Goal: Transaction & Acquisition: Download file/media

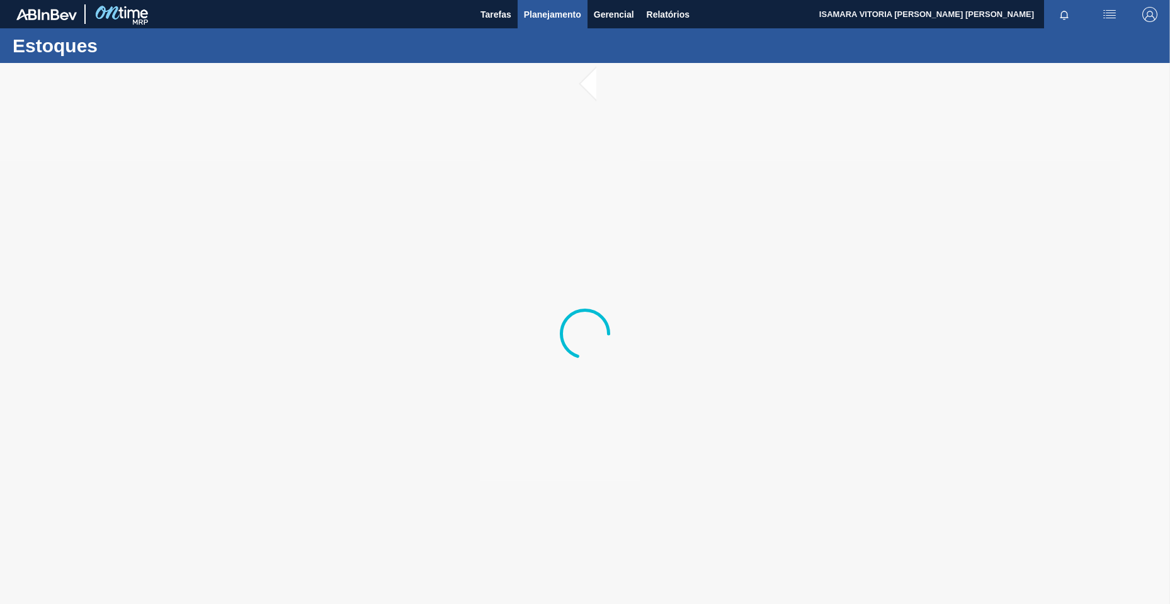
click at [578, 18] on span "Planejamento" at bounding box center [552, 14] width 57 height 15
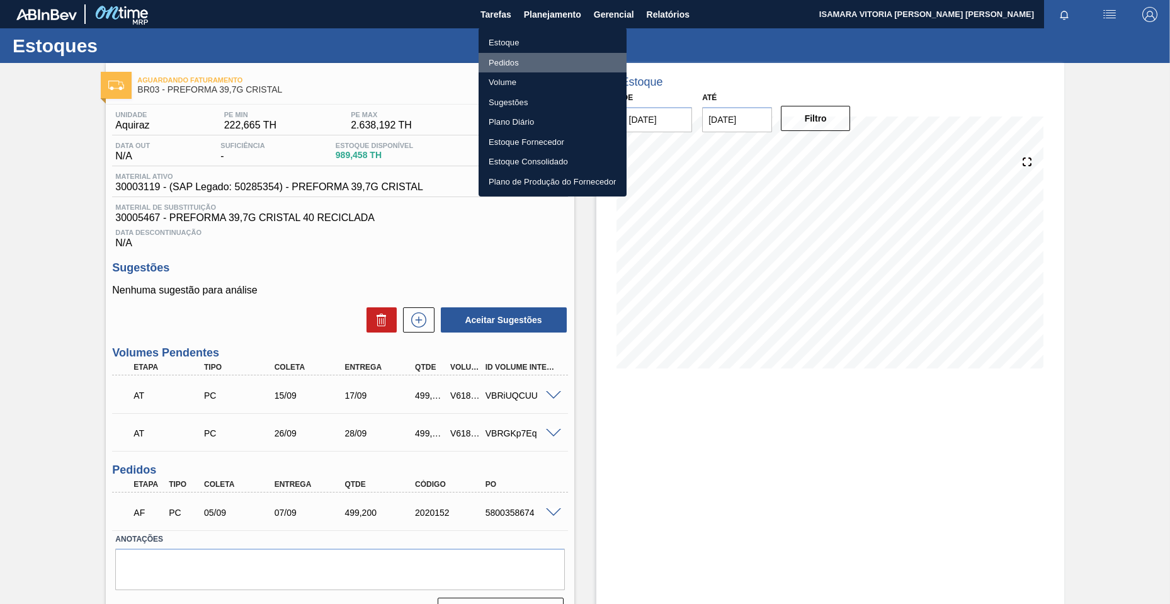
click at [514, 67] on li "Pedidos" at bounding box center [552, 63] width 148 height 20
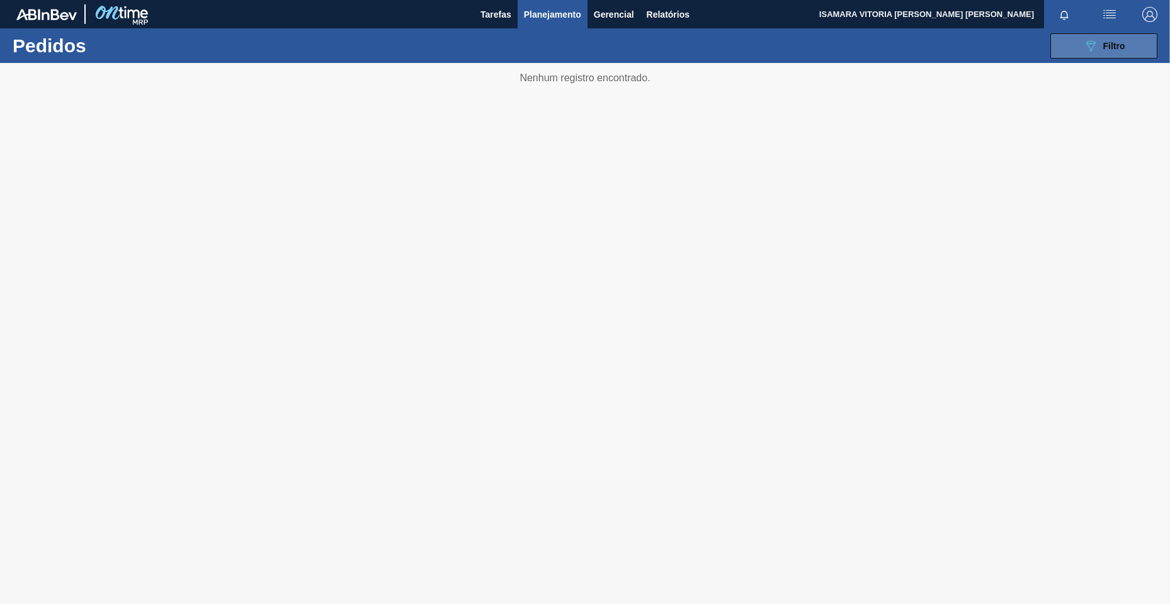
click at [1147, 50] on button "089F7B8B-B2A5-4AFE-B5C0-19BA573D28AC Filtro" at bounding box center [1103, 45] width 107 height 25
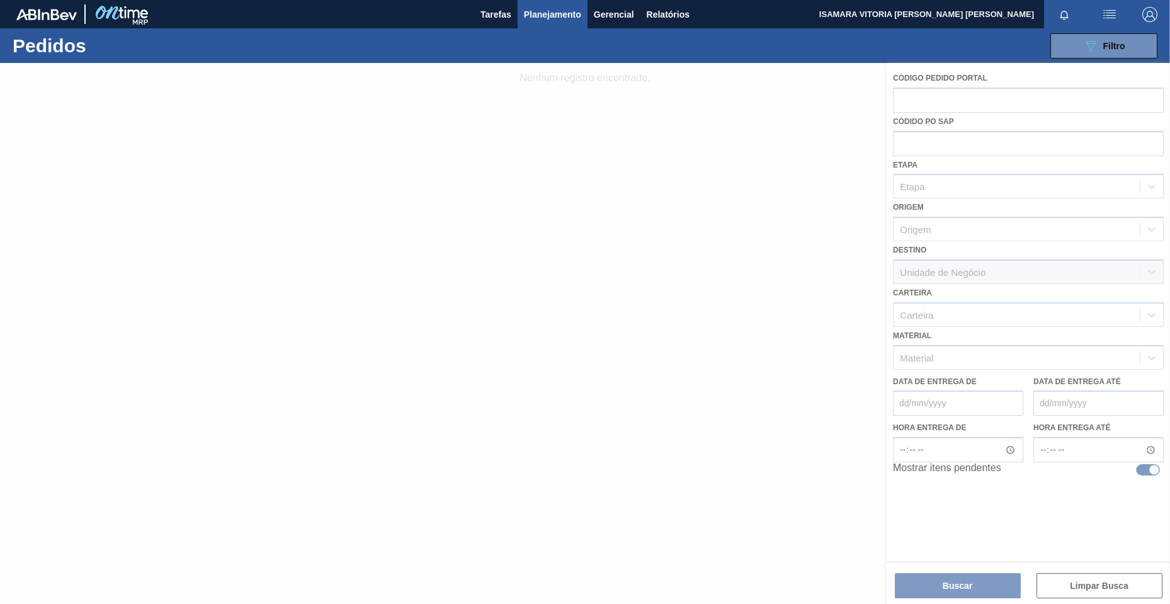
click at [724, 333] on div at bounding box center [585, 333] width 1170 height 541
click at [1116, 39] on div "089F7B8B-B2A5-4AFE-B5C0-19BA573D28AC Filtro" at bounding box center [1104, 45] width 42 height 15
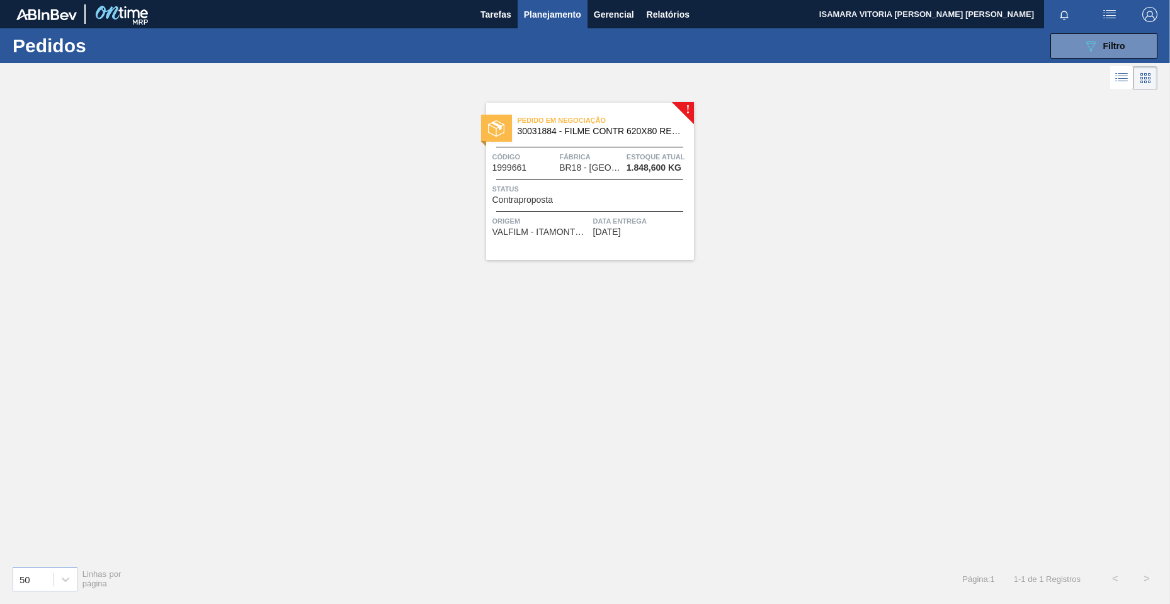
click at [1077, 62] on div "089F7B8B-B2A5-4AFE-B5C0-19BA573D28AC Filtro Código Pedido Portal Códido PO SAP …" at bounding box center [682, 46] width 964 height 38
click at [1090, 51] on icon at bounding box center [1090, 46] width 9 height 11
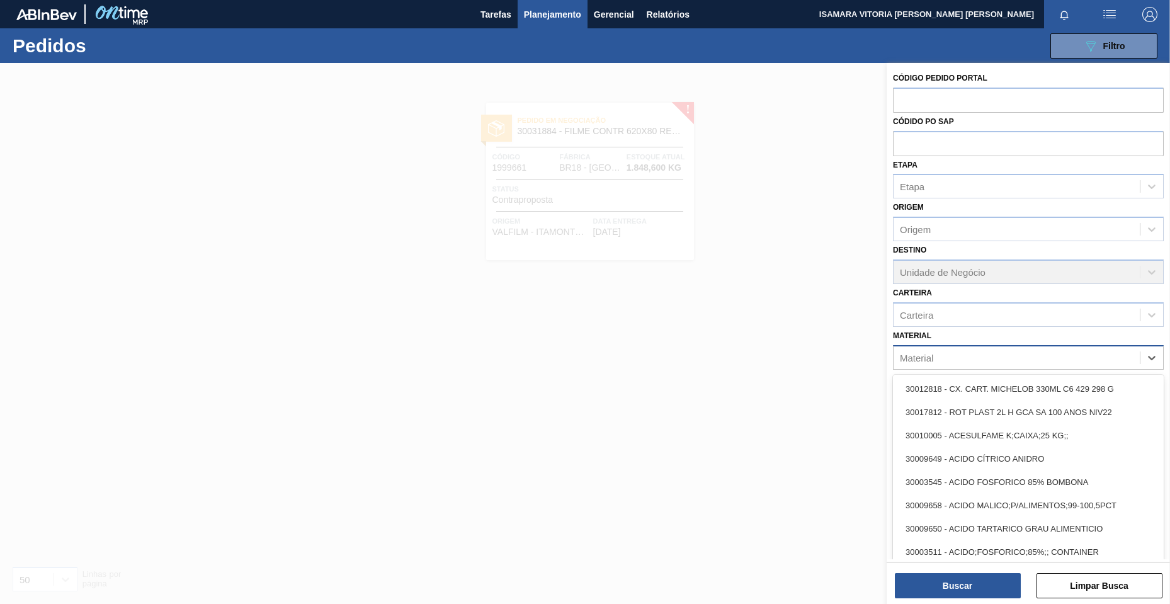
click at [1072, 358] on div "Material" at bounding box center [1016, 357] width 246 height 18
click at [980, 354] on div "Material" at bounding box center [1016, 357] width 246 height 18
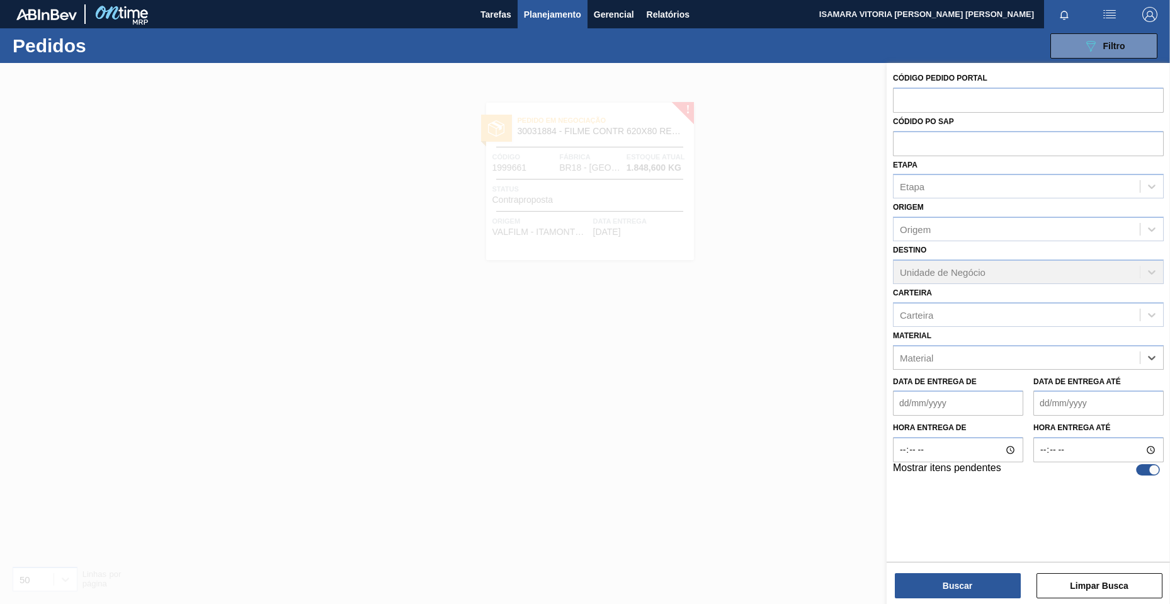
paste input "30002867"
type input "30002867"
click at [973, 401] on div "30002867 - ADESIVO AQUENCE XP2020" at bounding box center [1028, 389] width 271 height 28
click at [975, 392] on div "30002867 - ADESIVO AQUENCE XP2020" at bounding box center [1028, 388] width 271 height 23
click at [946, 572] on div "Buscar Limpar Busca" at bounding box center [1027, 579] width 283 height 35
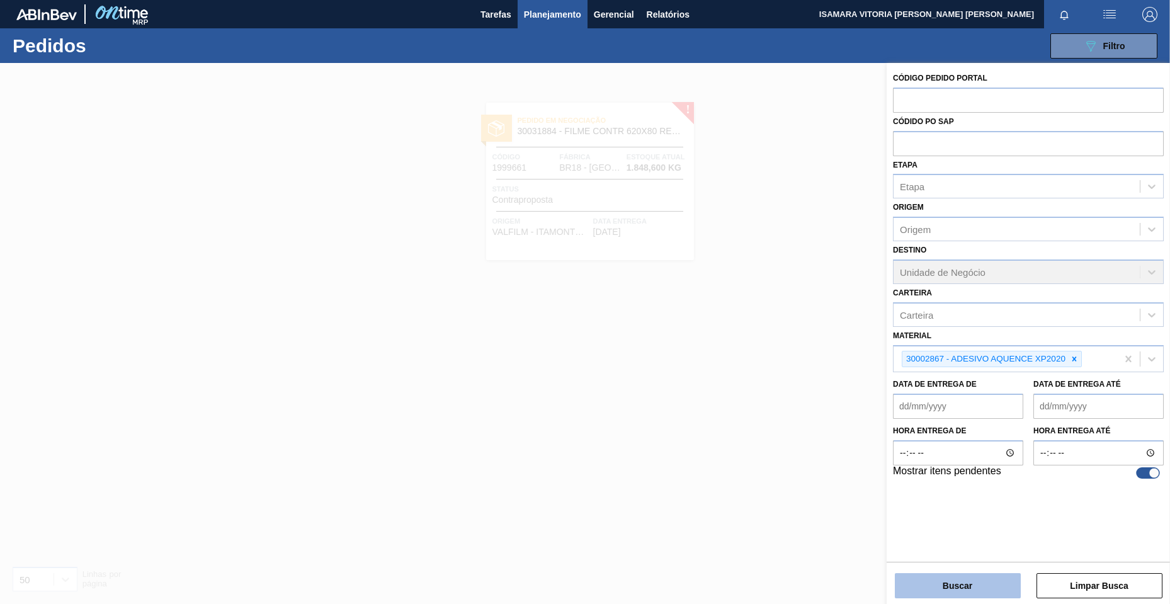
click at [954, 580] on button "Buscar" at bounding box center [958, 585] width 126 height 25
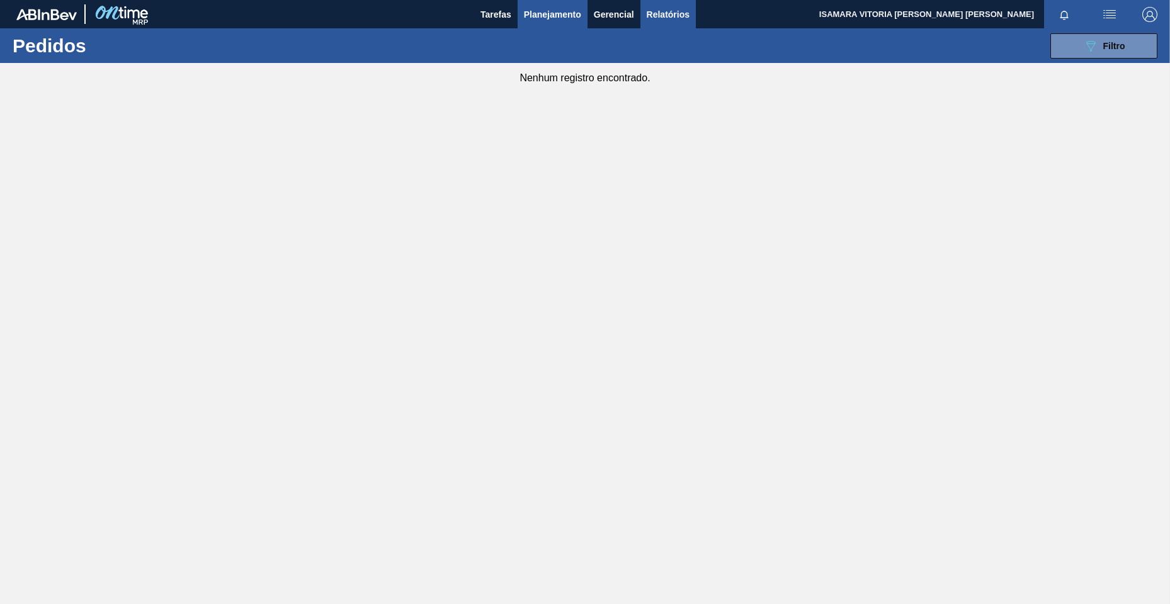
click at [667, 17] on span "Relatórios" at bounding box center [668, 14] width 43 height 15
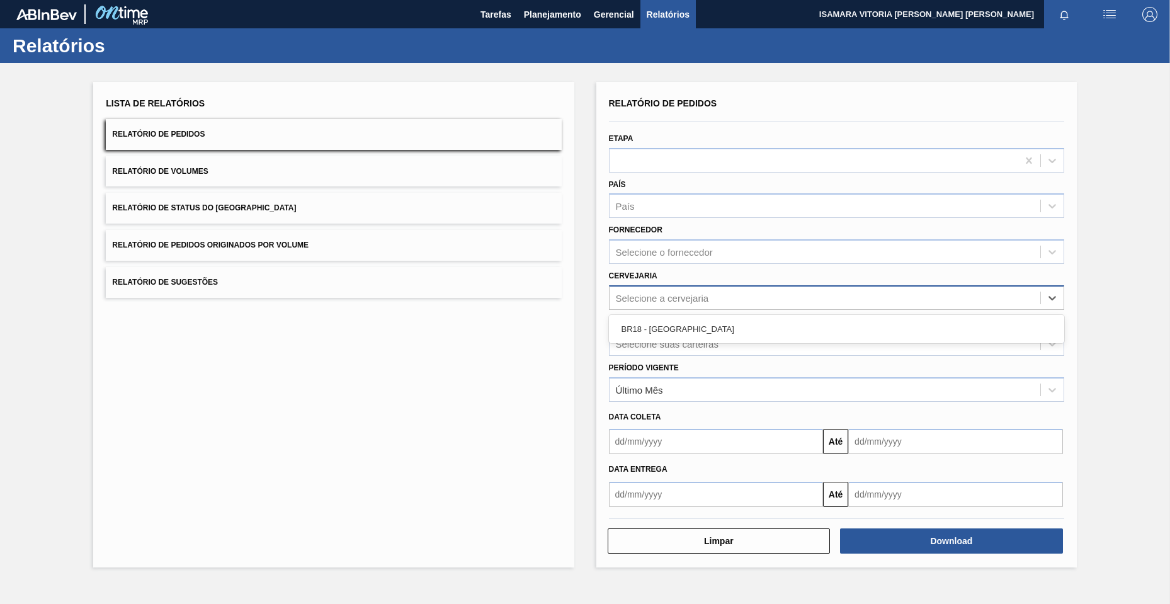
click at [682, 293] on div "Selecione a cervejaria" at bounding box center [662, 297] width 93 height 11
click at [685, 341] on div "BR18 - [GEOGRAPHIC_DATA]" at bounding box center [836, 329] width 455 height 28
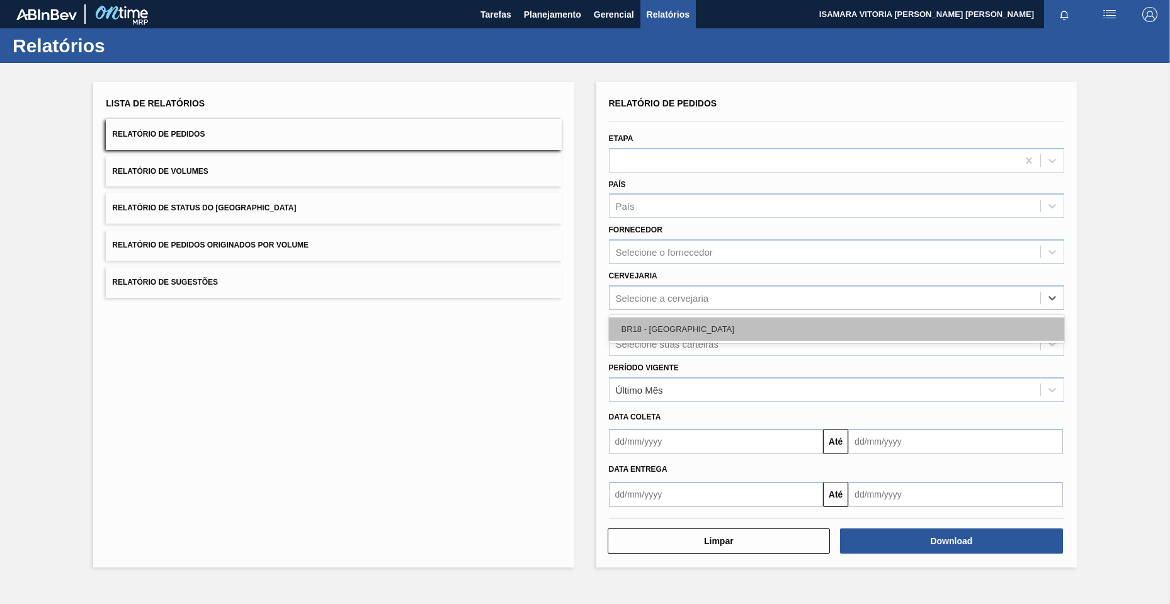
click at [691, 324] on div "BR18 - [GEOGRAPHIC_DATA]" at bounding box center [836, 328] width 455 height 23
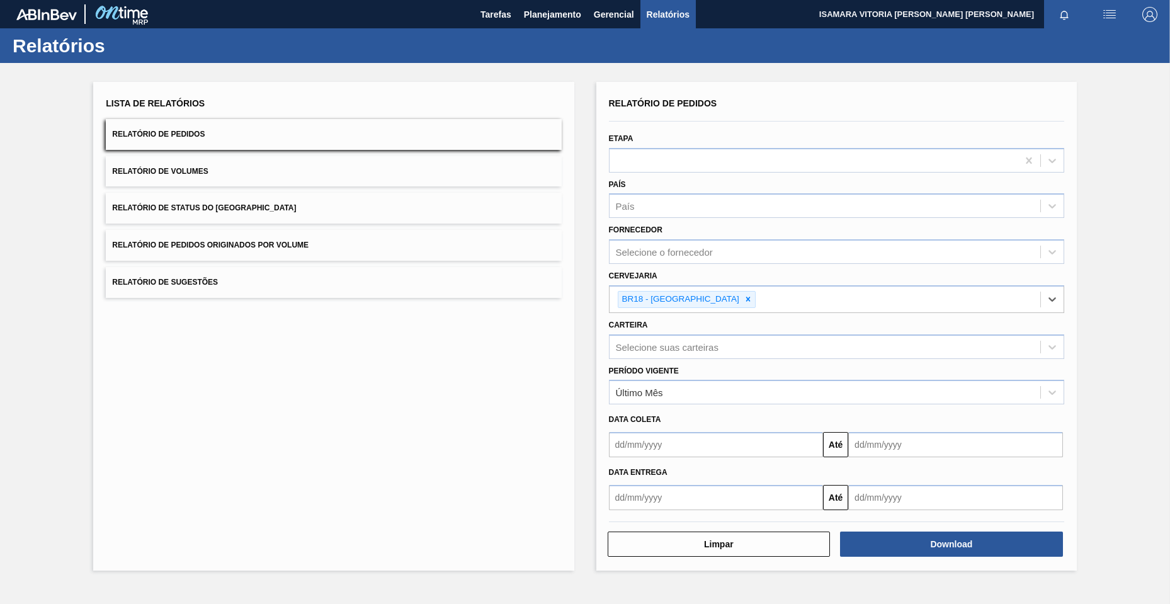
click at [769, 494] on input "text" at bounding box center [716, 497] width 215 height 25
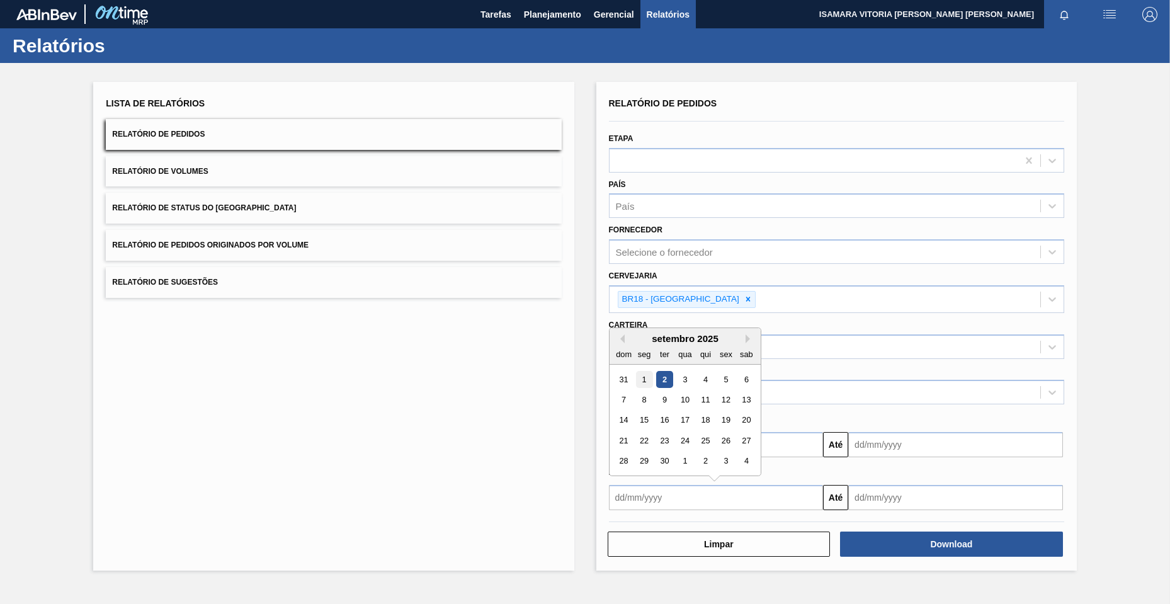
click at [650, 378] on div "1" at bounding box center [643, 379] width 17 height 17
type input "[DATE]"
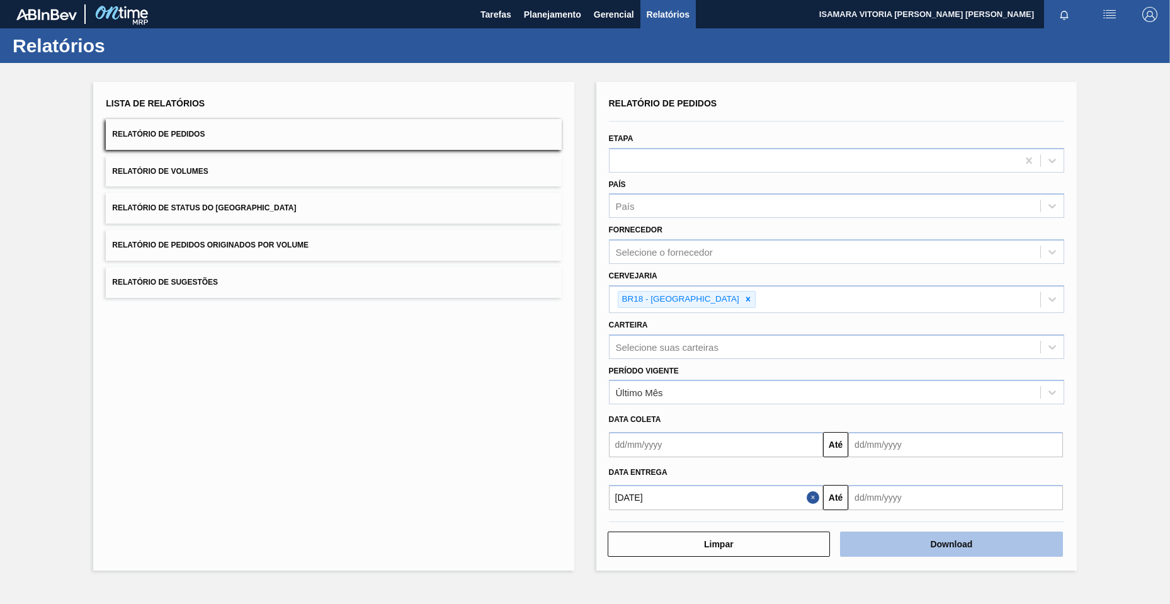
click at [925, 546] on button "Download" at bounding box center [951, 543] width 223 height 25
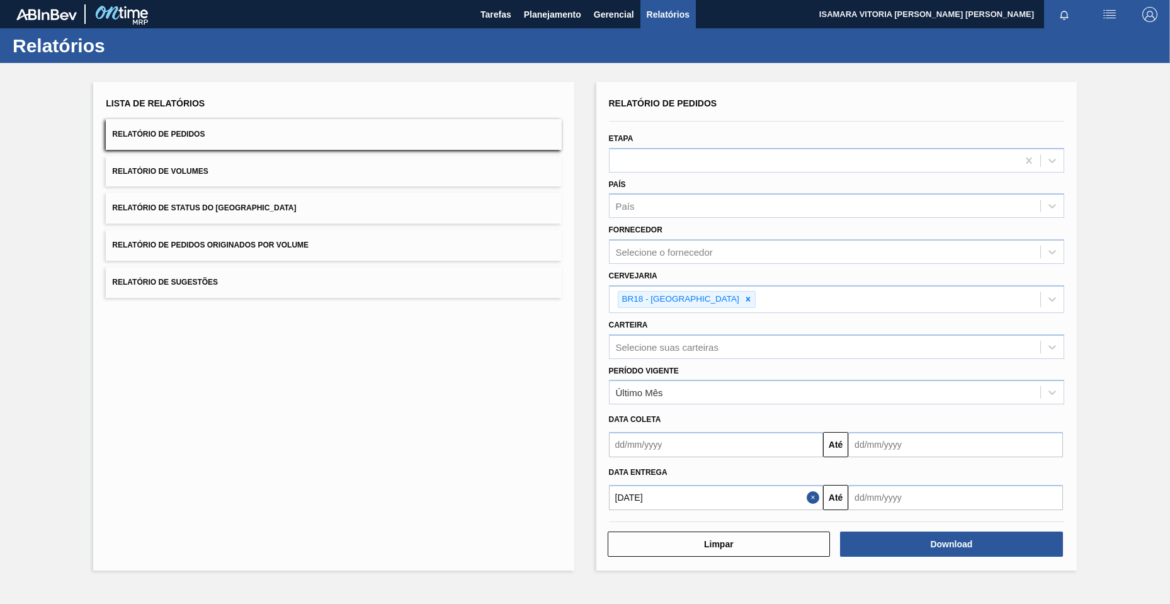
drag, startPoint x: 612, startPoint y: 70, endPoint x: 584, endPoint y: 78, distance: 29.5
click at [612, 70] on div "Lista de Relatórios Relatório de Pedidos Relatório de Volumes Relatório de Stat…" at bounding box center [585, 324] width 1170 height 523
